Goal: Task Accomplishment & Management: Use online tool/utility

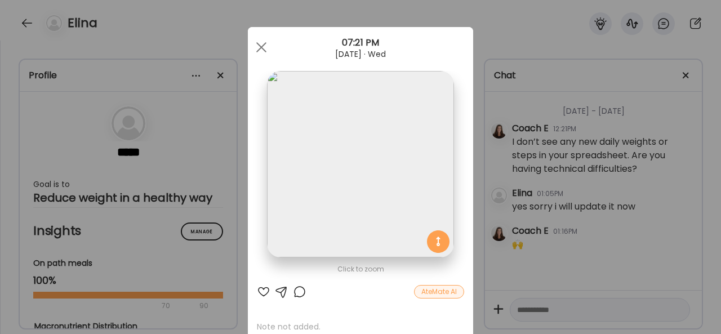
scroll to position [3399, 0]
click at [259, 46] on span at bounding box center [261, 47] width 10 height 10
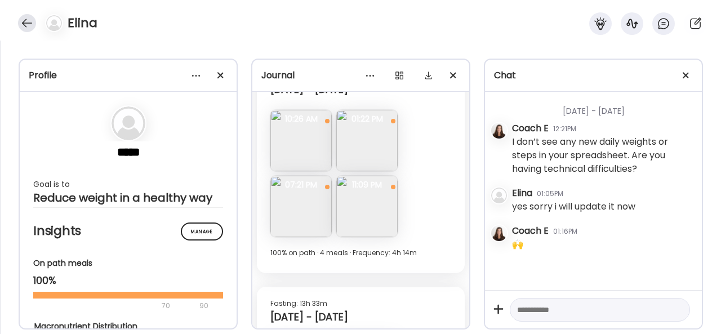
click at [25, 25] on div at bounding box center [27, 23] width 18 height 18
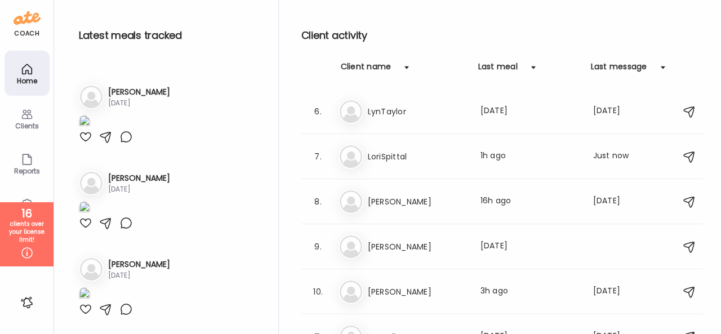
scroll to position [282, 0]
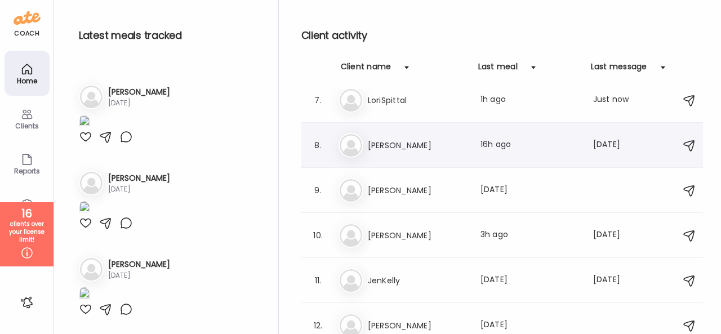
click at [391, 145] on h3 "[PERSON_NAME]" at bounding box center [417, 146] width 99 height 14
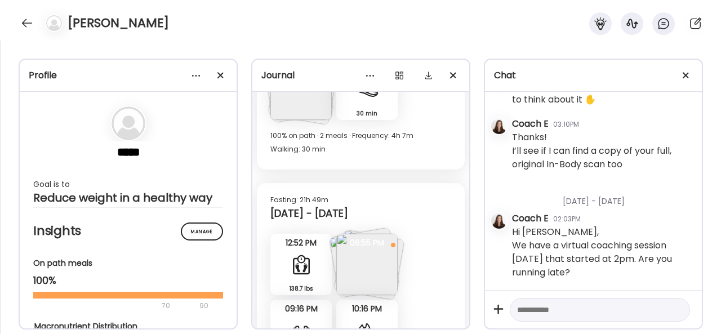
scroll to position [8425, 0]
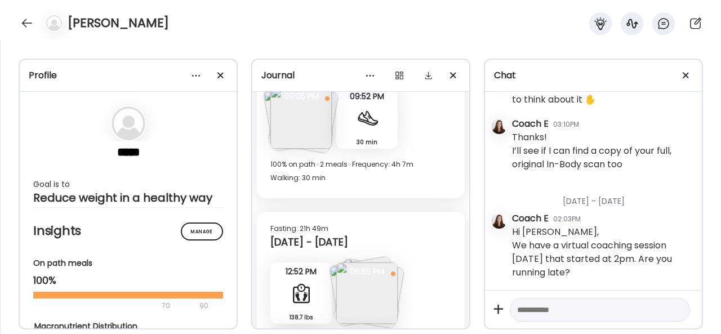
click at [375, 275] on span "06:55 PM" at bounding box center [366, 271] width 61 height 10
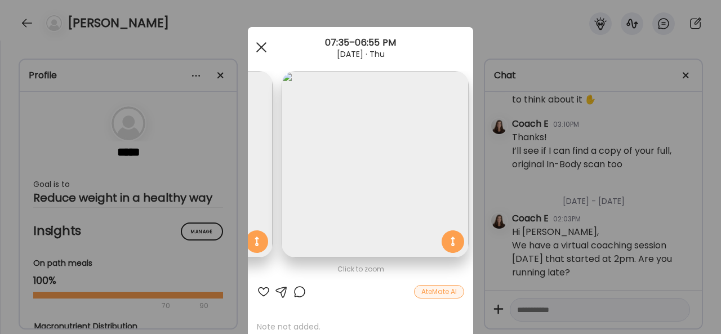
click at [255, 43] on div at bounding box center [261, 47] width 23 height 23
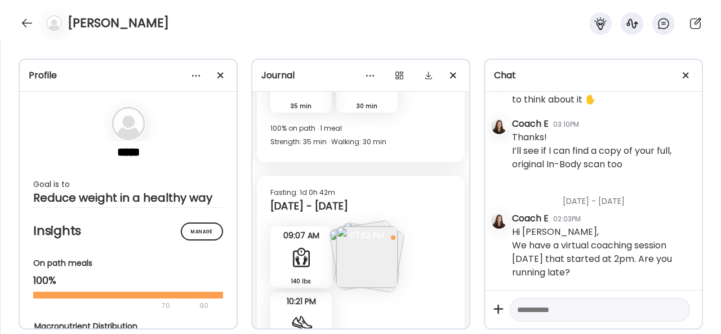
scroll to position [7975, 0]
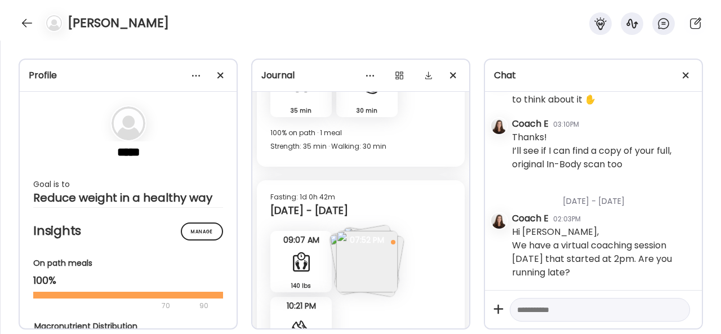
click at [376, 252] on img at bounding box center [366, 261] width 61 height 61
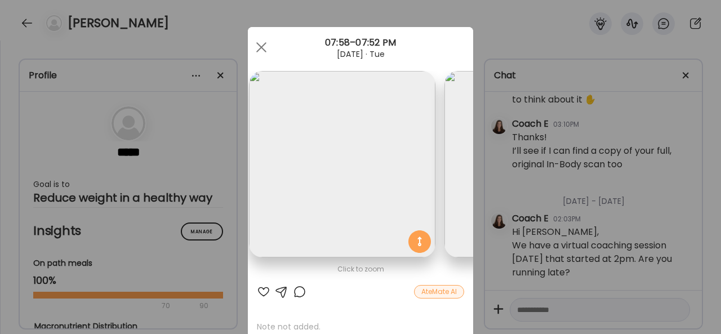
scroll to position [0, 0]
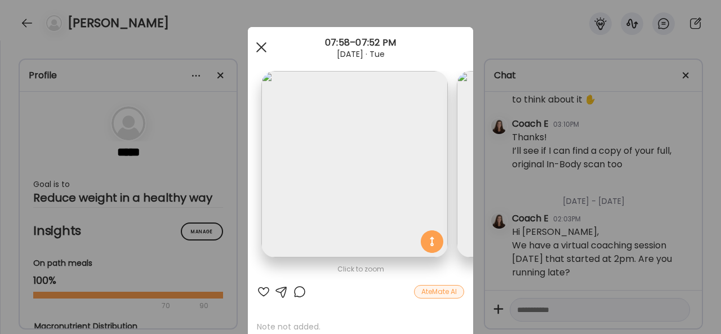
click at [260, 46] on div at bounding box center [261, 47] width 23 height 23
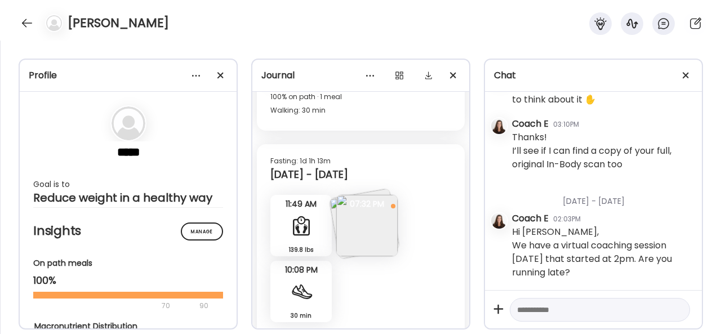
scroll to position [6172, 0]
click at [359, 219] on img at bounding box center [366, 227] width 61 height 61
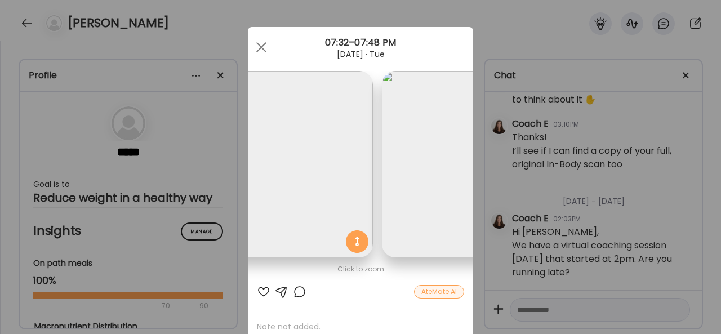
scroll to position [0, 0]
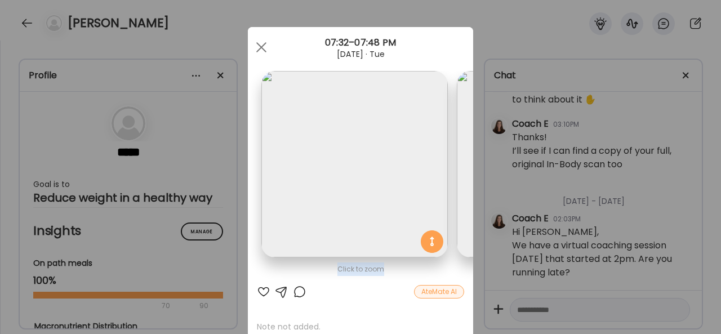
drag, startPoint x: 335, startPoint y: 275, endPoint x: 416, endPoint y: 291, distance: 82.1
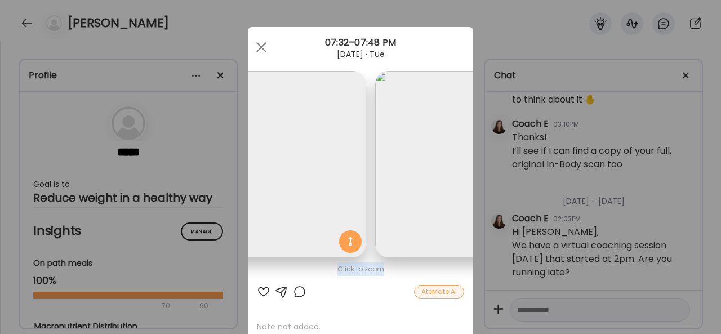
scroll to position [0, 184]
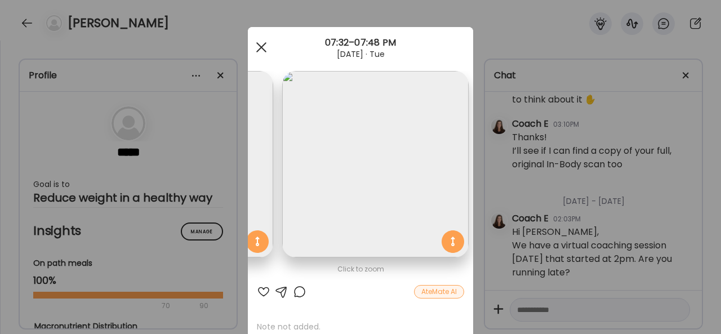
click at [261, 48] on div at bounding box center [261, 47] width 23 height 23
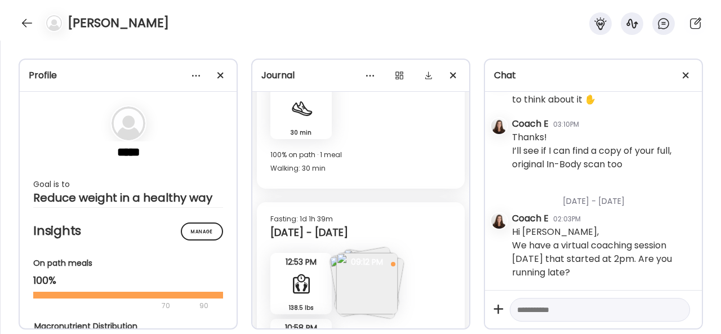
scroll to position [6398, 0]
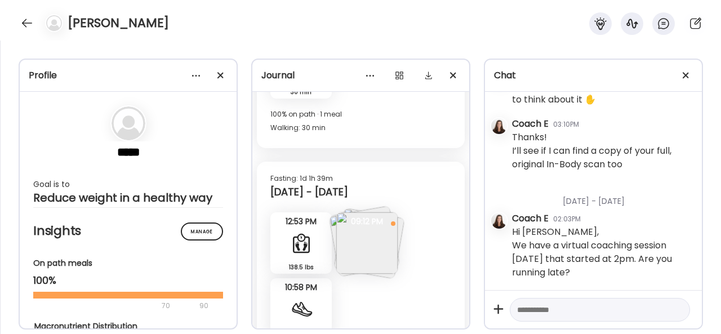
click at [384, 244] on img at bounding box center [366, 242] width 61 height 61
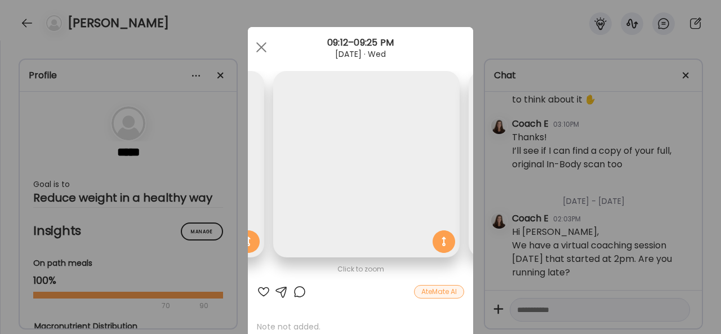
scroll to position [0, 379]
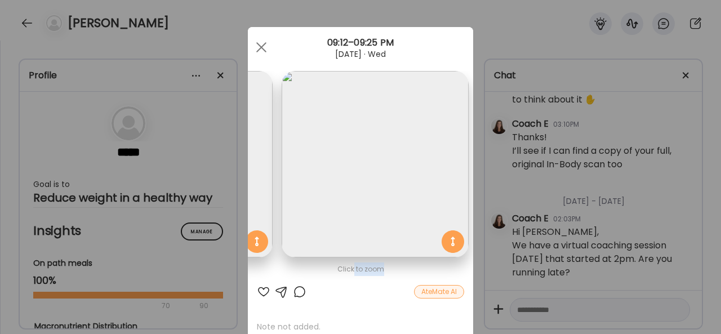
drag, startPoint x: 418, startPoint y: 273, endPoint x: 348, endPoint y: 262, distance: 71.3
click at [349, 262] on div "Click to zoom" at bounding box center [360, 269] width 207 height 14
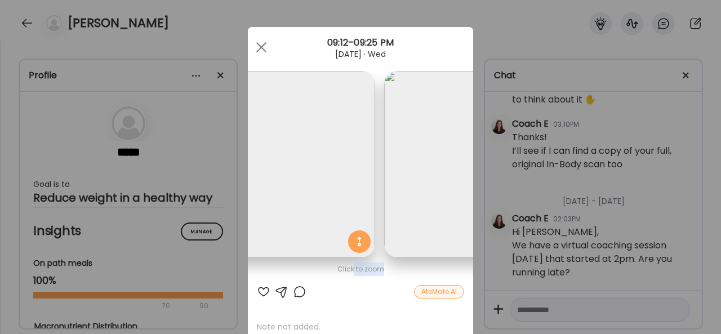
scroll to position [0, 0]
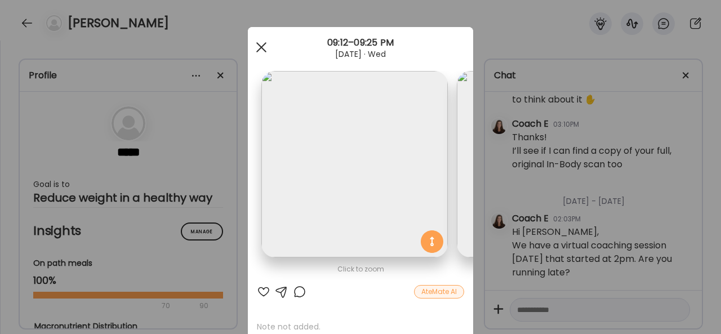
click at [261, 46] on div at bounding box center [261, 47] width 23 height 23
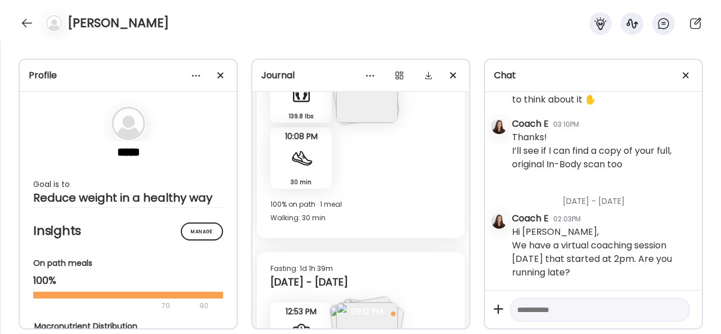
scroll to position [6285, 0]
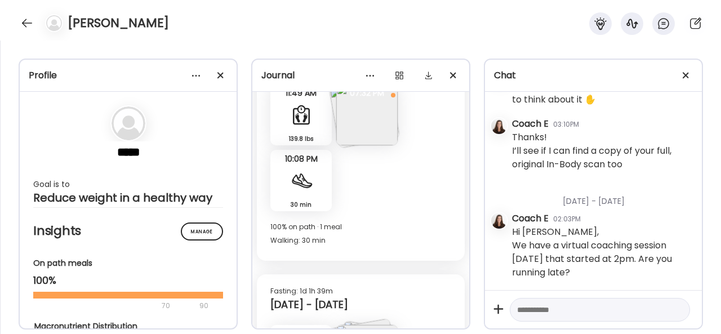
click at [376, 141] on img at bounding box center [366, 114] width 61 height 61
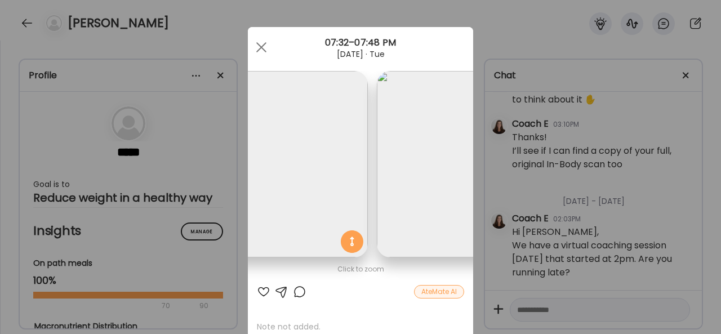
scroll to position [0, 0]
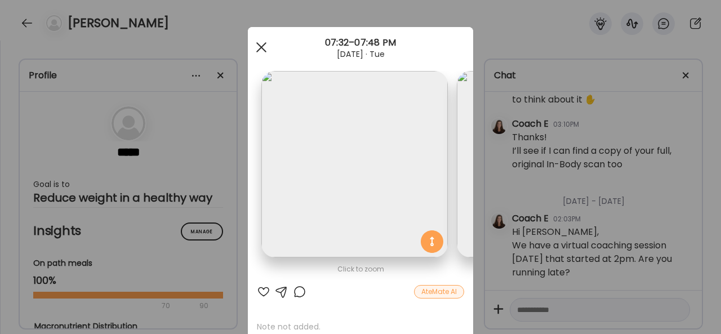
click at [256, 44] on span at bounding box center [261, 47] width 10 height 10
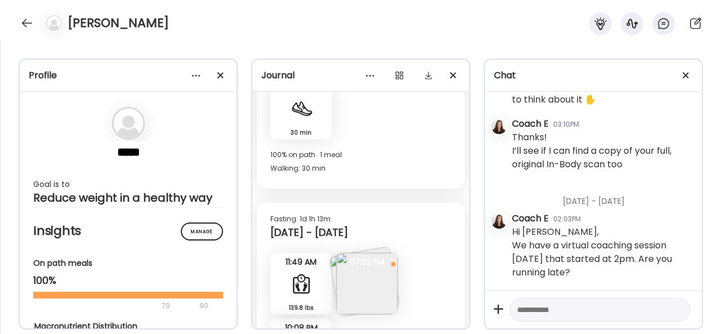
scroll to position [6003, 0]
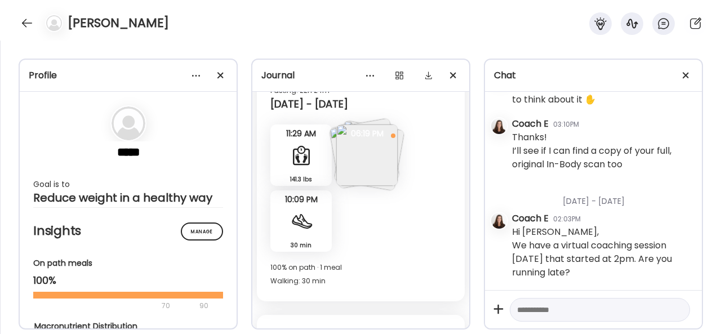
click at [365, 160] on img at bounding box center [366, 154] width 61 height 61
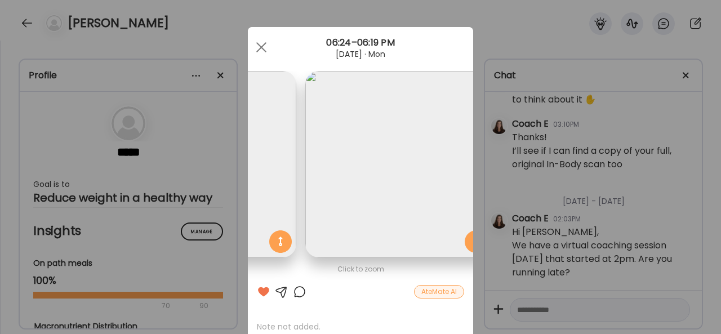
scroll to position [0, 0]
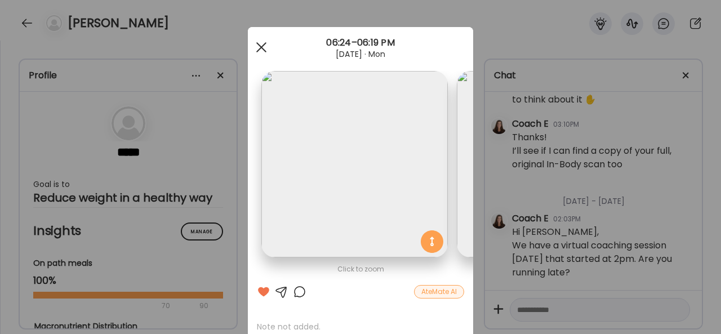
click at [251, 43] on div at bounding box center [261, 47] width 23 height 23
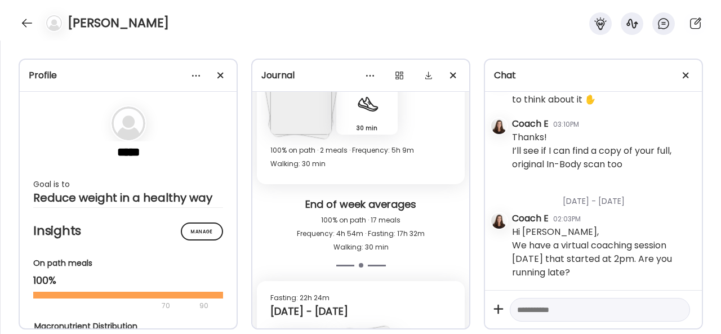
scroll to position [5778, 0]
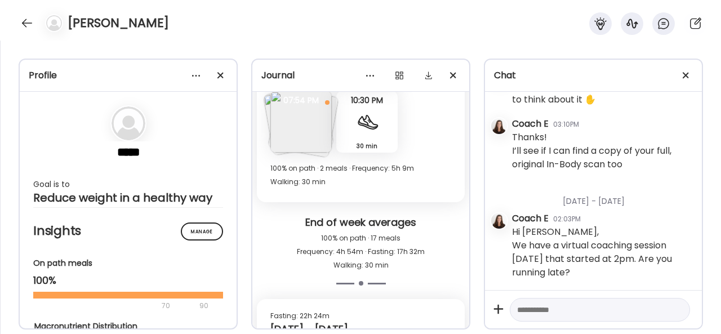
click at [306, 139] on img at bounding box center [300, 121] width 61 height 61
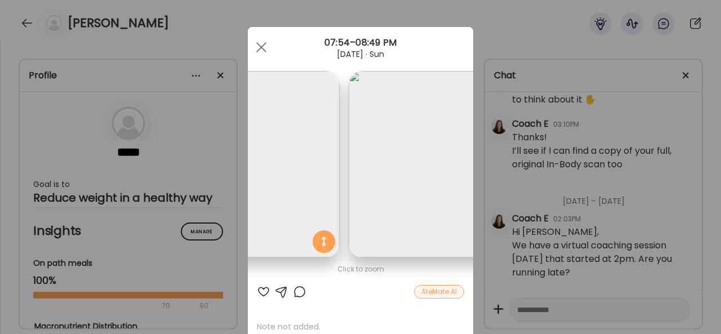
scroll to position [0, 0]
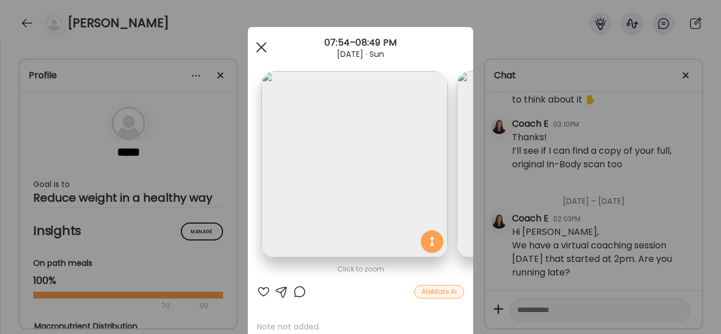
click at [252, 47] on div at bounding box center [261, 47] width 23 height 23
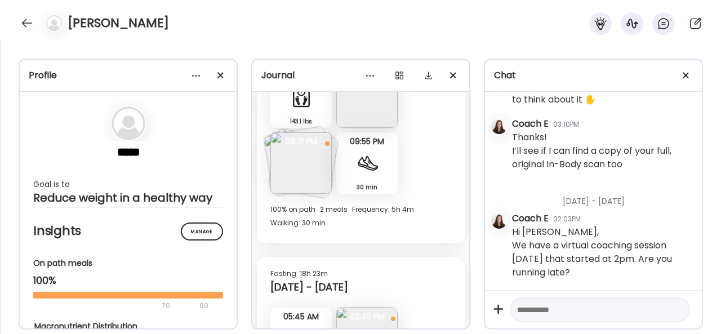
scroll to position [5440, 0]
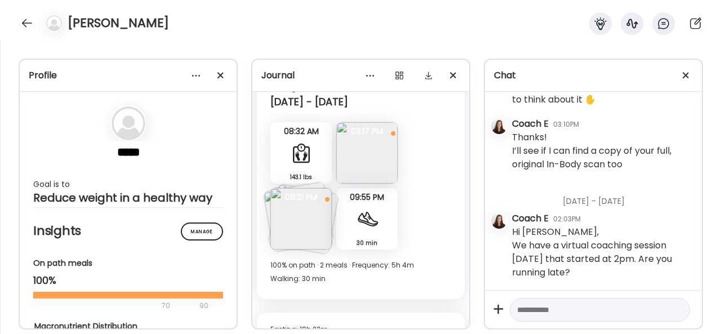
click at [382, 161] on img at bounding box center [366, 152] width 61 height 61
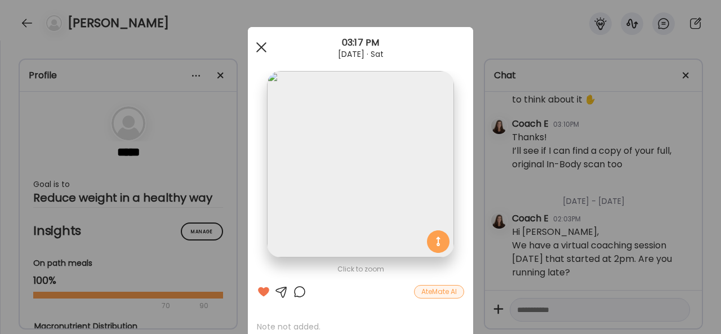
click at [251, 48] on div at bounding box center [261, 47] width 23 height 23
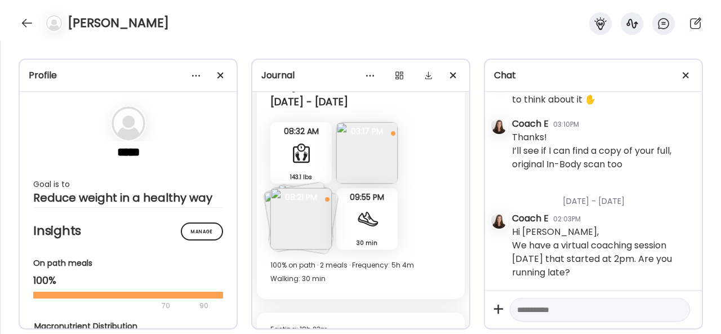
click at [308, 219] on img at bounding box center [300, 218] width 61 height 61
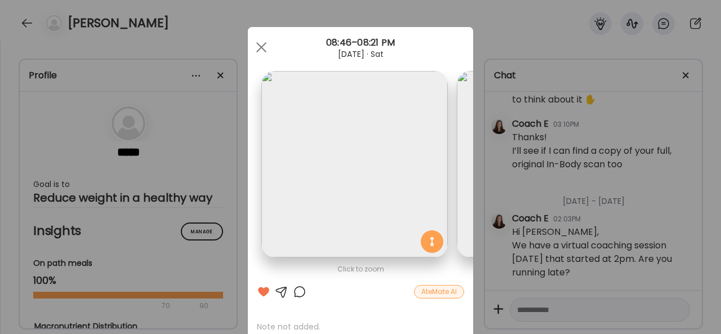
scroll to position [0, 771]
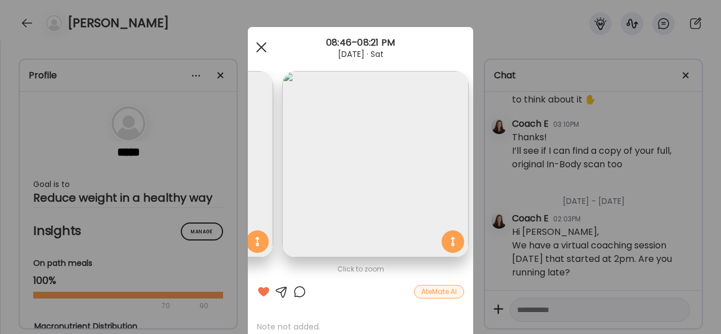
click at [258, 42] on div at bounding box center [261, 47] width 23 height 23
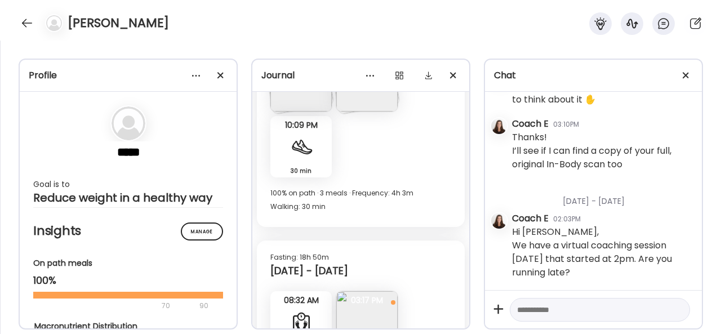
scroll to position [5158, 0]
